Goal: Information Seeking & Learning: Learn about a topic

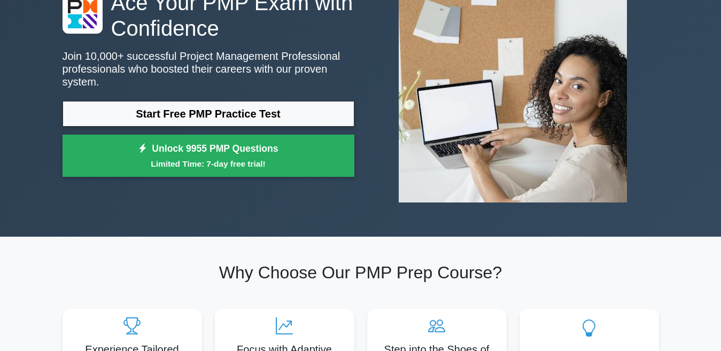
scroll to position [143, 0]
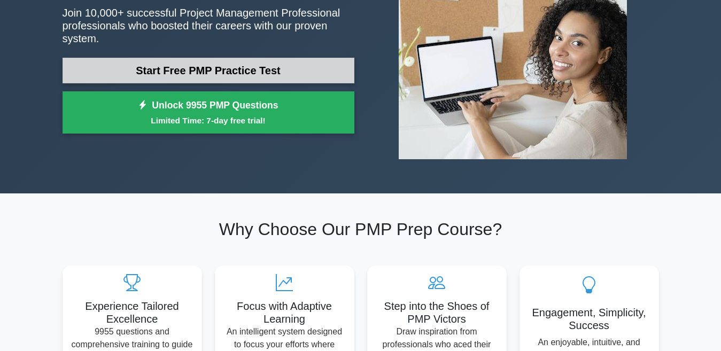
click at [192, 70] on link "Start Free PMP Practice Test" at bounding box center [209, 71] width 292 height 26
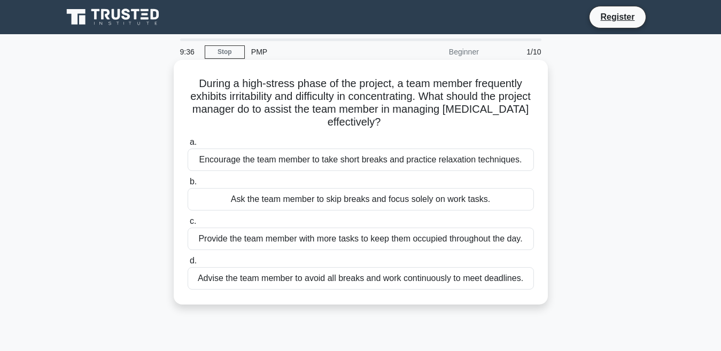
click at [219, 157] on div "Encourage the team member to take short breaks and practice relaxation techniqu…" at bounding box center [361, 160] width 346 height 22
click at [188, 146] on input "a. Encourage the team member to take short breaks and practice relaxation techn…" at bounding box center [188, 142] width 0 height 7
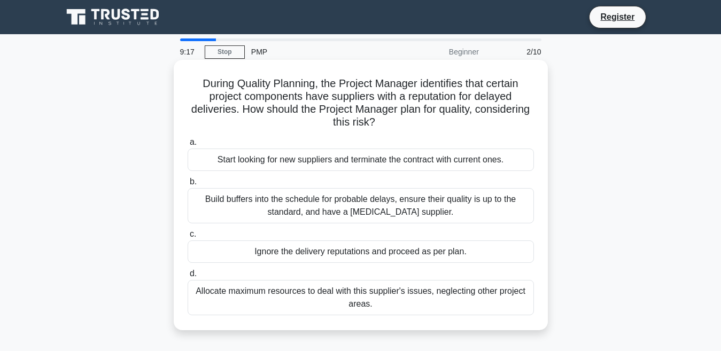
click at [276, 199] on div "Build buffers into the schedule for probable delays, ensure their quality is up…" at bounding box center [361, 205] width 346 height 35
click at [188, 185] on input "b. Build buffers into the schedule for probable delays, ensure their quality is…" at bounding box center [188, 181] width 0 height 7
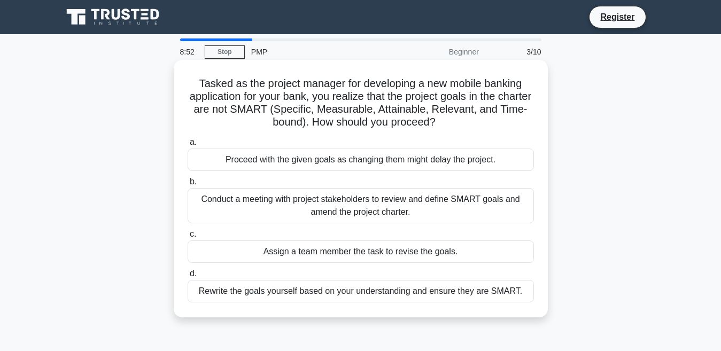
click at [288, 203] on div "Conduct a meeting with project stakeholders to review and define SMART goals an…" at bounding box center [361, 205] width 346 height 35
click at [188, 185] on input "b. Conduct a meeting with project stakeholders to review and define SMART goals…" at bounding box center [188, 181] width 0 height 7
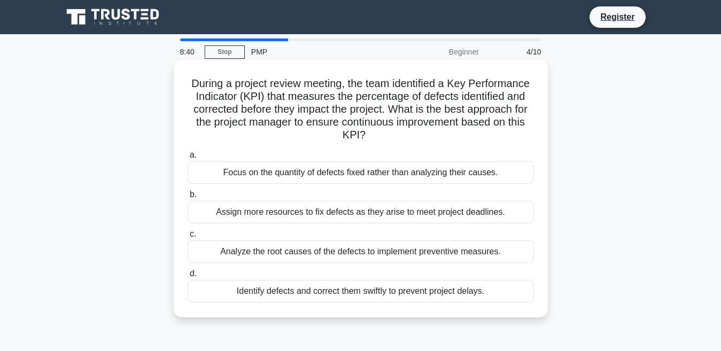
click at [300, 168] on div "Focus on the quantity of defects fixed rather than analyzing their causes." at bounding box center [361, 172] width 346 height 22
click at [188, 159] on input "a. Focus on the quantity of defects fixed rather than analyzing their causes." at bounding box center [188, 155] width 0 height 7
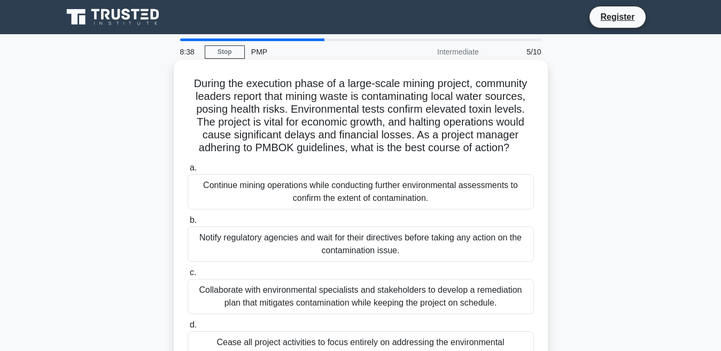
click at [358, 241] on div "Notify regulatory agencies and wait for their directives before taking any acti…" at bounding box center [361, 244] width 346 height 35
click at [367, 251] on div "Notify regulatory agencies and wait for their directives before taking any acti…" at bounding box center [361, 244] width 346 height 35
click at [188, 224] on input "b. Notify regulatory agencies and wait for their directives before taking any a…" at bounding box center [188, 220] width 0 height 7
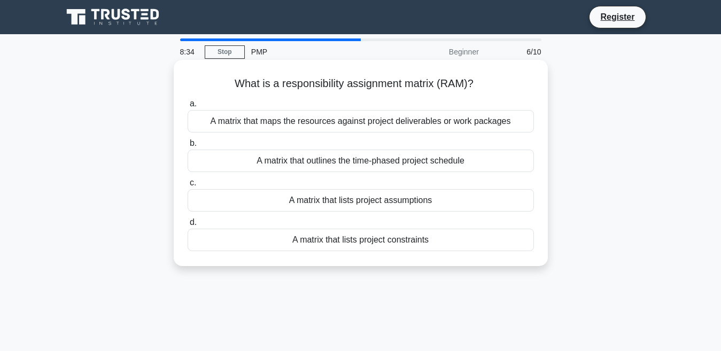
click at [340, 199] on div "A matrix that lists project assumptions" at bounding box center [361, 200] width 346 height 22
click at [343, 194] on div "A matrix that lists project assumptions" at bounding box center [361, 200] width 346 height 22
click at [188, 186] on input "c. A matrix that lists project assumptions" at bounding box center [188, 183] width 0 height 7
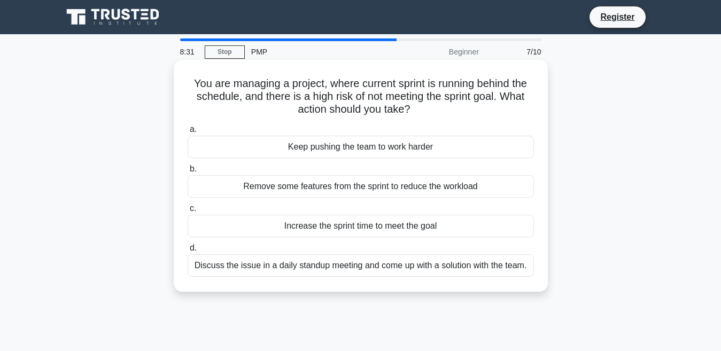
click at [356, 229] on div "Increase the sprint time to meet the goal" at bounding box center [361, 226] width 346 height 22
click at [188, 212] on input "c. Increase the sprint time to meet the goal" at bounding box center [188, 208] width 0 height 7
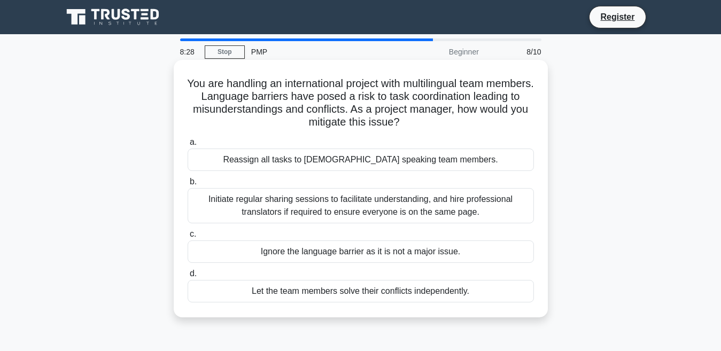
click at [363, 254] on div "Ignore the language barrier as it is not a major issue." at bounding box center [361, 251] width 346 height 22
click at [188, 238] on input "c. Ignore the language barrier as it is not a major issue." at bounding box center [188, 234] width 0 height 7
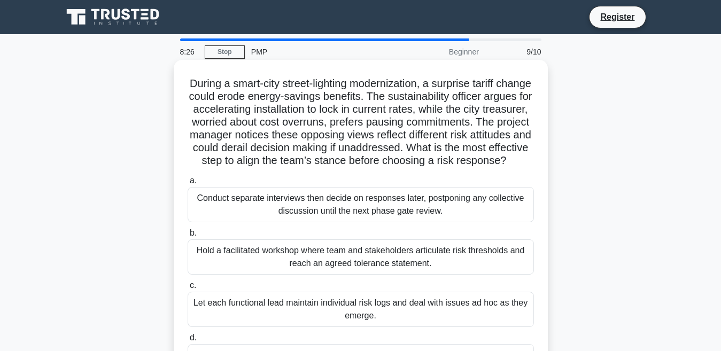
click at [368, 217] on div "Conduct separate interviews then decide on responses later, postponing any coll…" at bounding box center [361, 204] width 346 height 35
click at [188, 184] on input "a. Conduct separate interviews then decide on responses later, postponing any c…" at bounding box center [188, 180] width 0 height 7
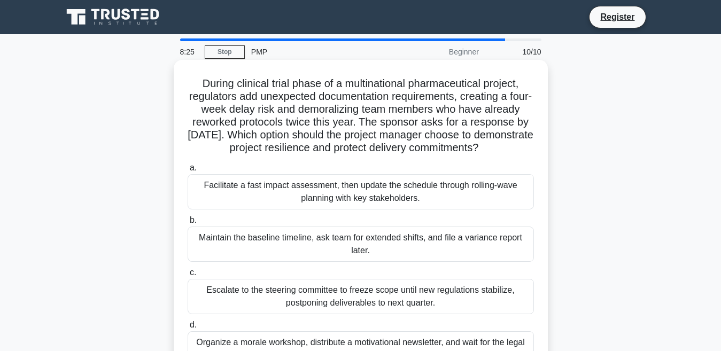
click at [370, 255] on div "Maintain the baseline timeline, ask team for extended shifts, and file a varian…" at bounding box center [361, 244] width 346 height 35
click at [188, 224] on input "b. Maintain the baseline timeline, ask team for extended shifts, and file a var…" at bounding box center [188, 220] width 0 height 7
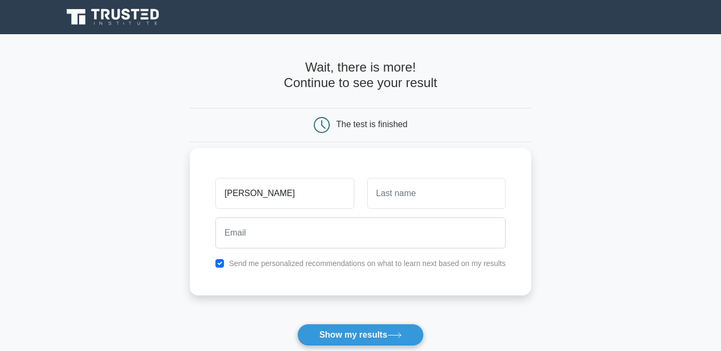
type input "[PERSON_NAME]"
drag, startPoint x: 390, startPoint y: 190, endPoint x: 392, endPoint y: 200, distance: 10.4
click at [391, 192] on input "text" at bounding box center [436, 193] width 138 height 31
type input "egao"
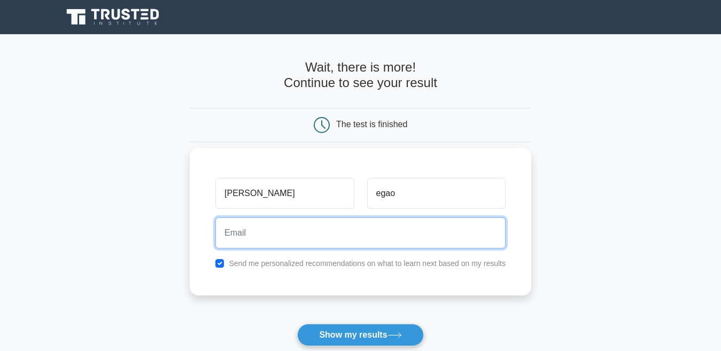
click at [261, 246] on input "email" at bounding box center [360, 232] width 290 height 31
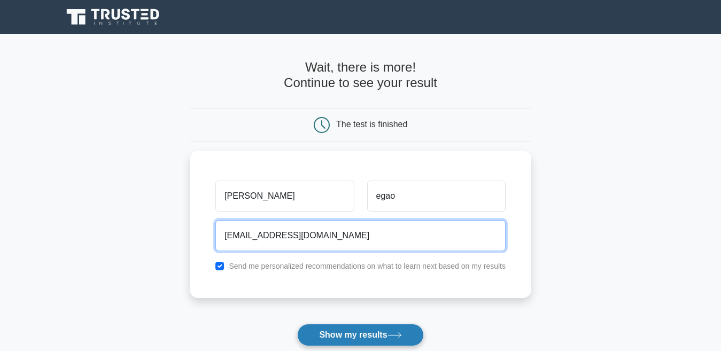
type input "[EMAIL_ADDRESS][DOMAIN_NAME]"
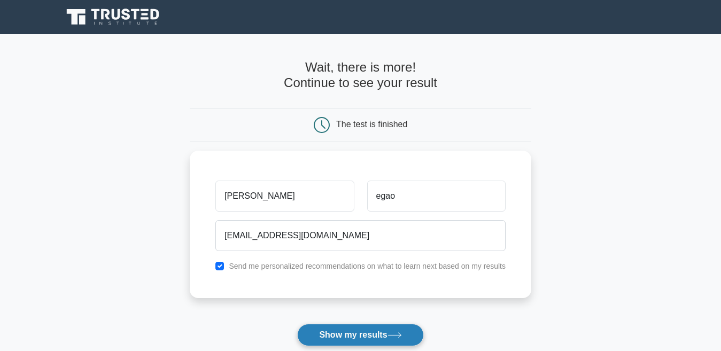
click at [408, 334] on button "Show my results" at bounding box center [360, 335] width 126 height 22
